Goal: Transaction & Acquisition: Purchase product/service

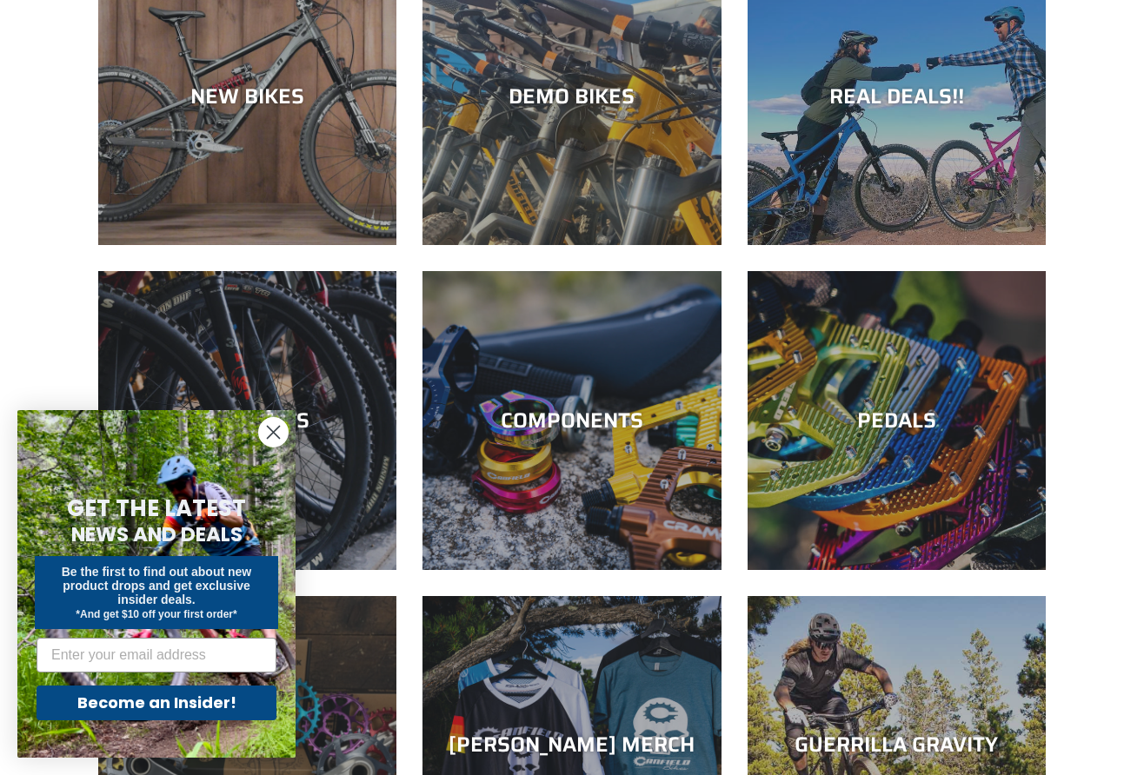
scroll to position [234, 0]
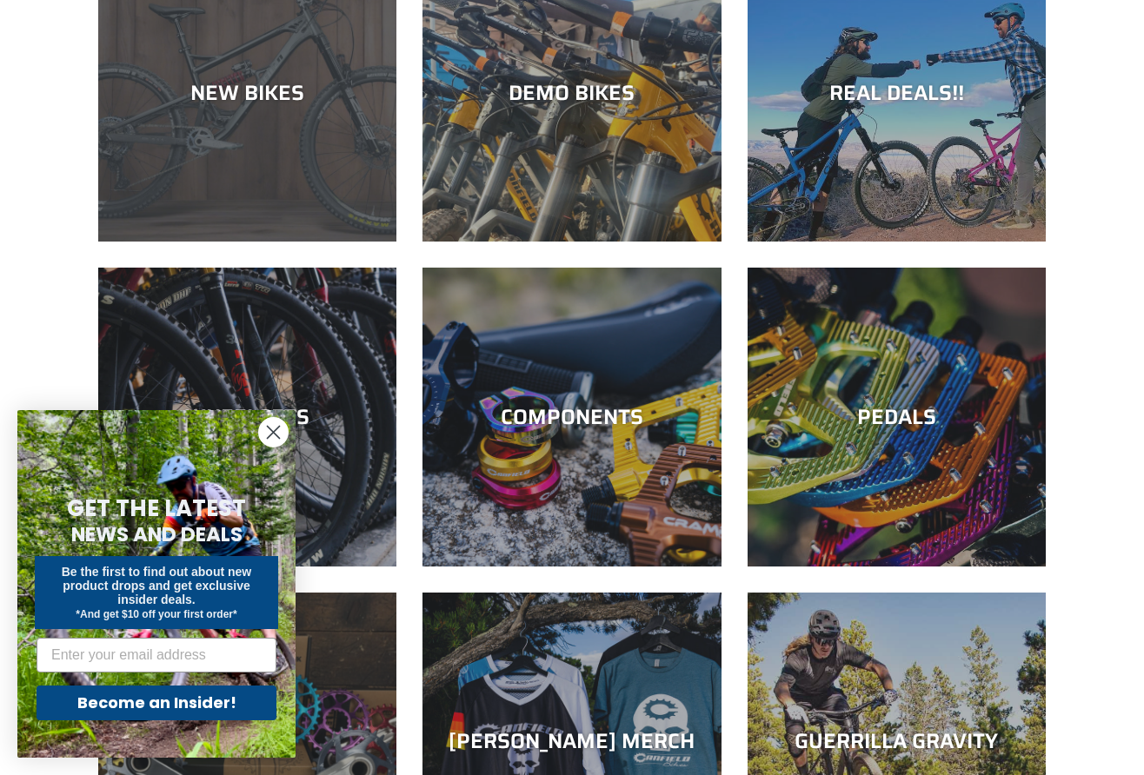
click at [309, 242] on div "NEW BIKES" at bounding box center [247, 242] width 298 height 0
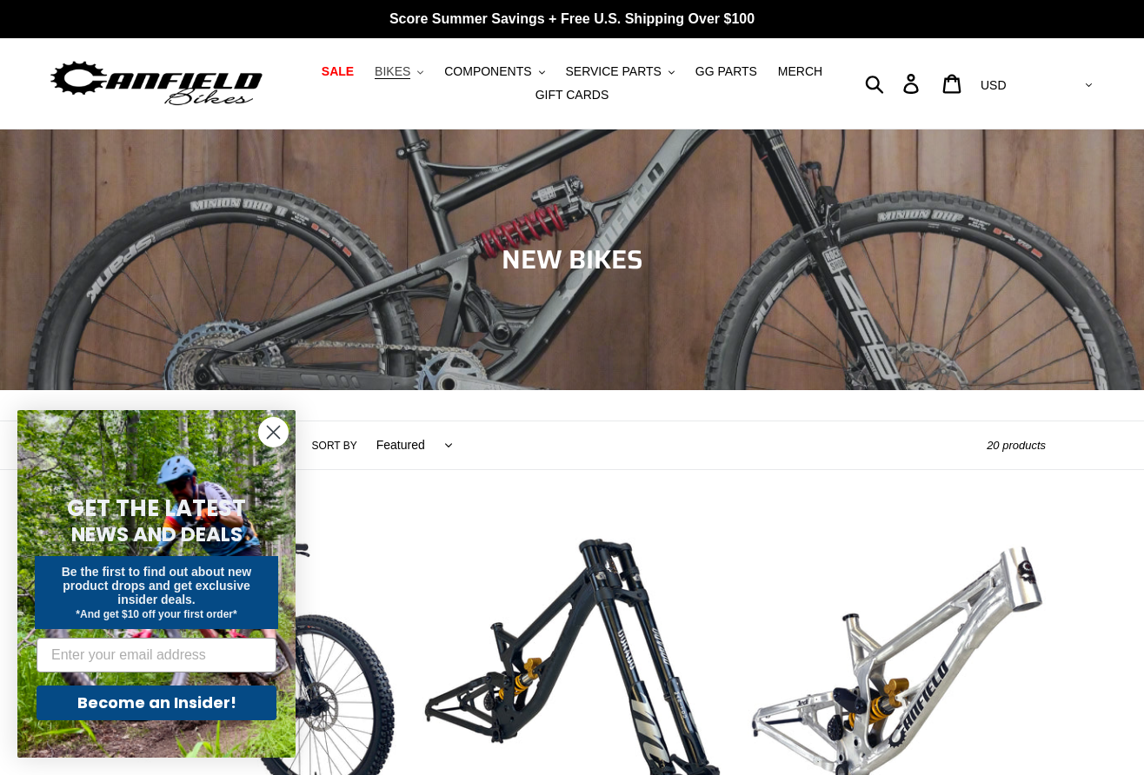
click at [393, 76] on span "BIKES" at bounding box center [393, 71] width 36 height 15
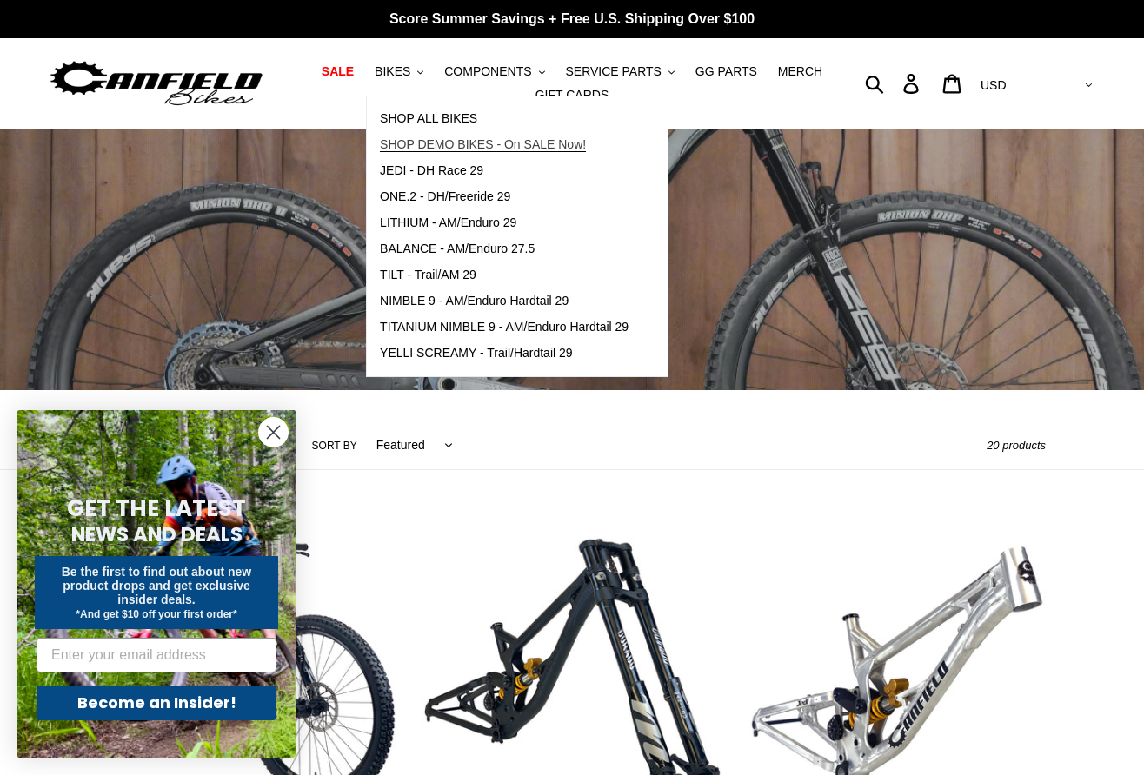
click at [412, 147] on span "SHOP DEMO BIKES - On SALE Now!" at bounding box center [483, 144] width 206 height 15
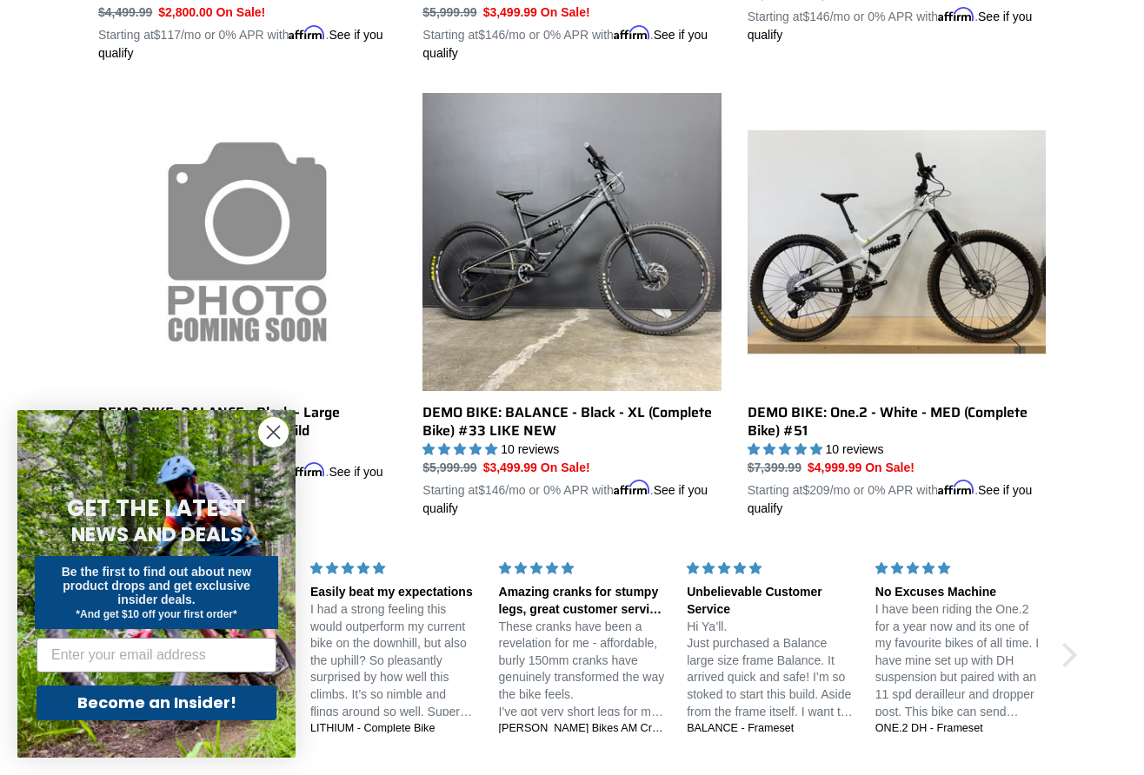
scroll to position [1341, 0]
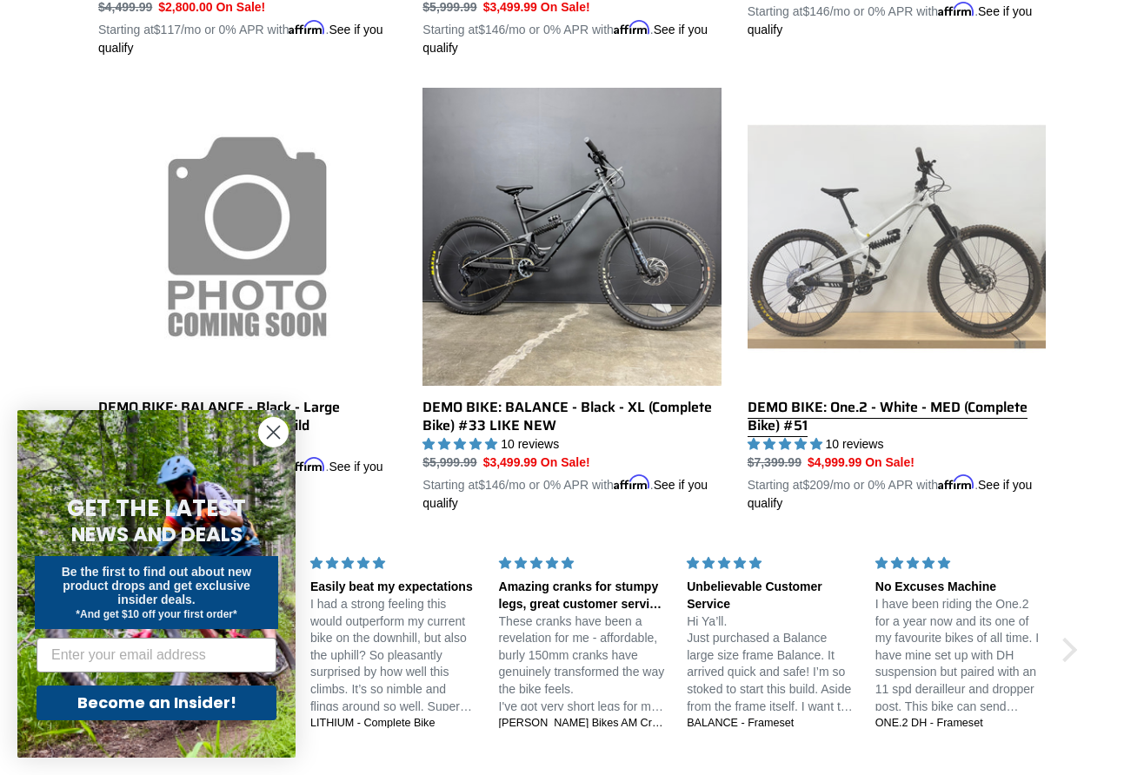
click at [847, 197] on link "DEMO BIKE: One.2 - White - MED (Complete Bike) #51" at bounding box center [896, 300] width 298 height 425
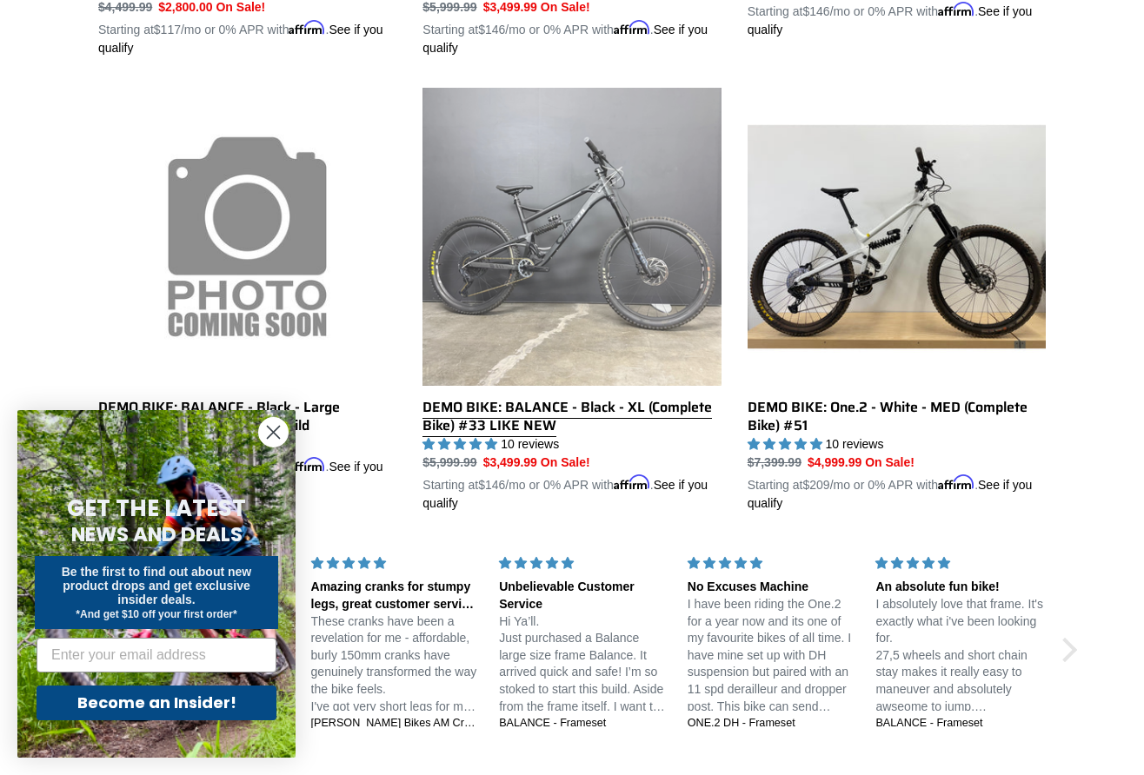
click at [527, 198] on link "DEMO BIKE: BALANCE - Black - XL (Complete Bike) #33 LIKE NEW" at bounding box center [571, 300] width 298 height 425
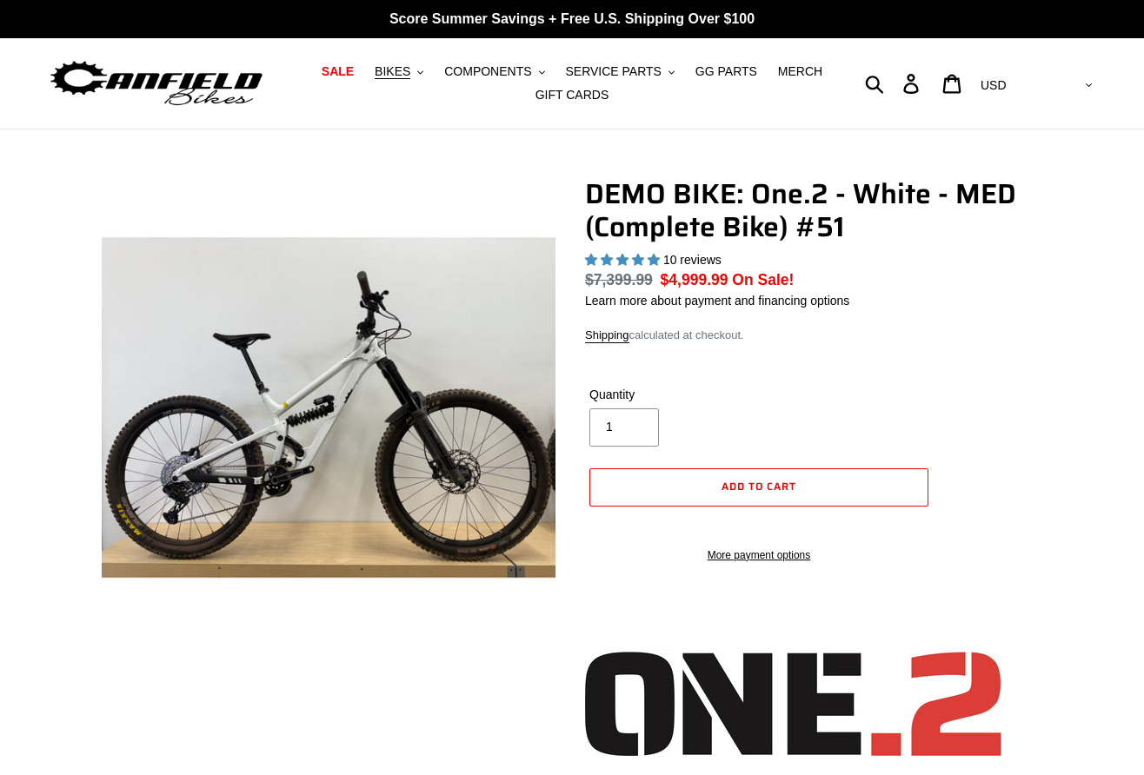
select select "highest-rating"
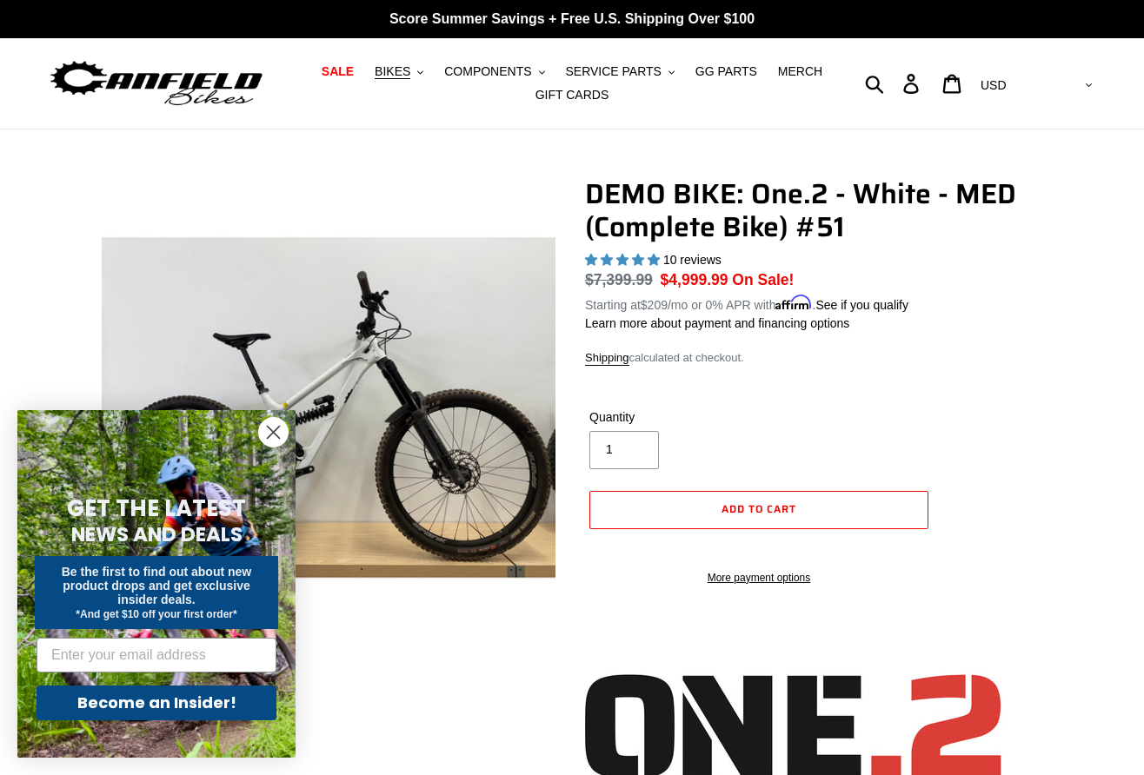
click at [418, 402] on img at bounding box center [72, 429] width 1780 height 1780
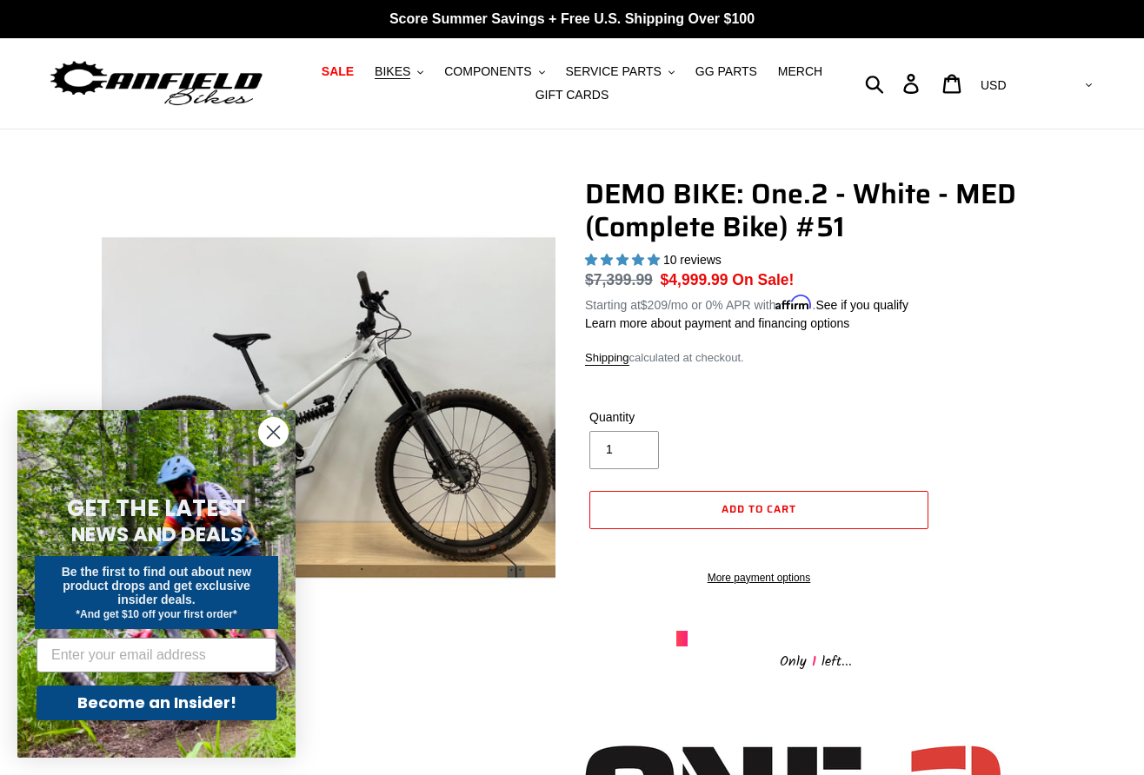
click at [423, 393] on img at bounding box center [58, 456] width 1780 height 1780
click at [269, 430] on circle "Close dialog" at bounding box center [273, 432] width 29 height 29
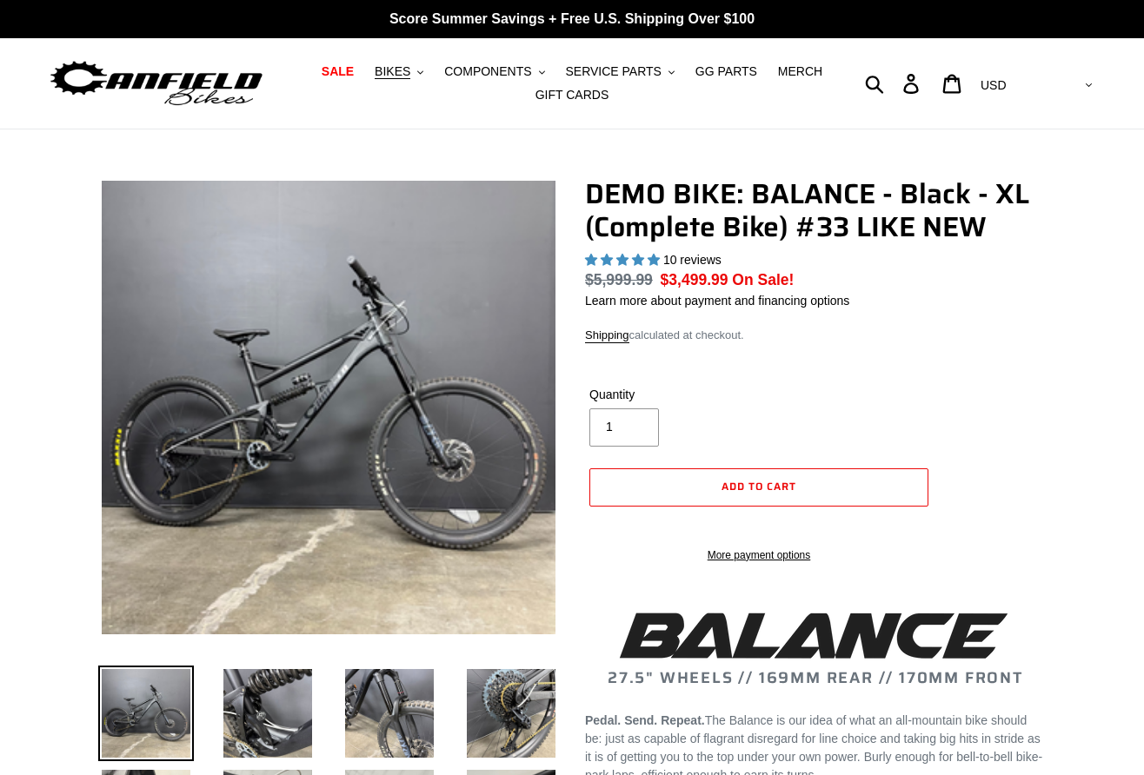
select select "highest-rating"
click at [390, 376] on img at bounding box center [329, 408] width 454 height 454
click at [392, 381] on div at bounding box center [328, 409] width 461 height 464
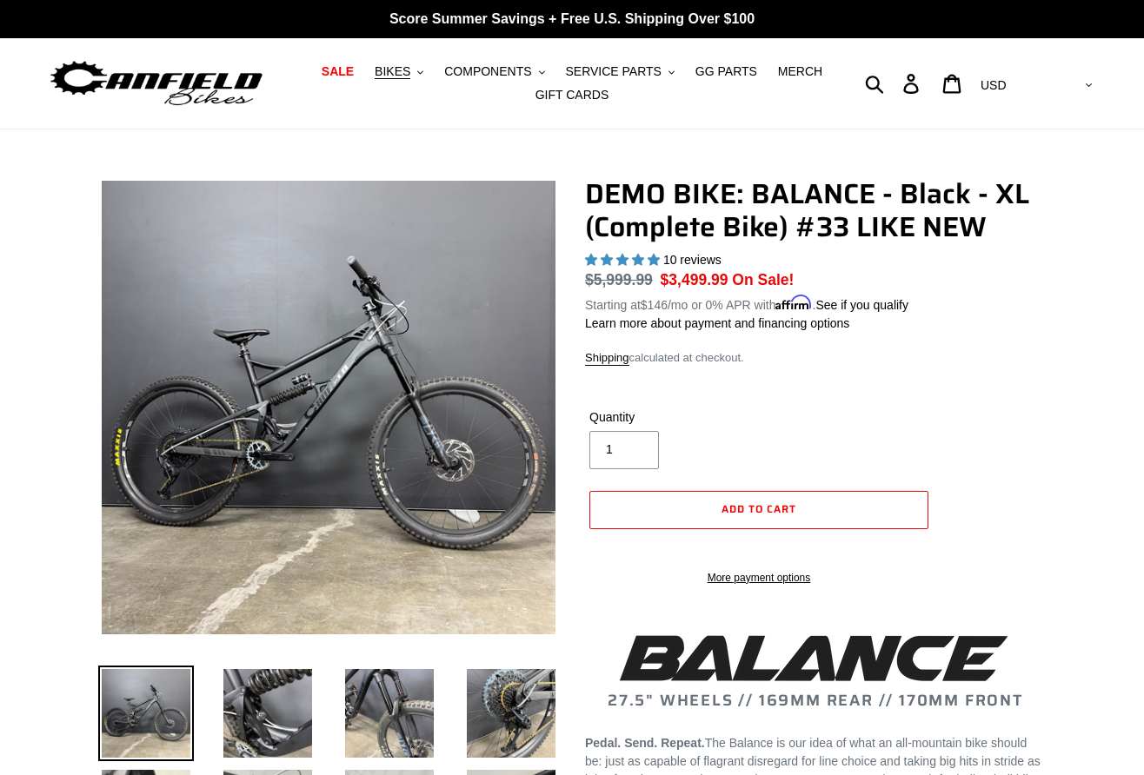
click at [392, 381] on img at bounding box center [153, 488] width 1738 height 1738
